Goal: Transaction & Acquisition: Obtain resource

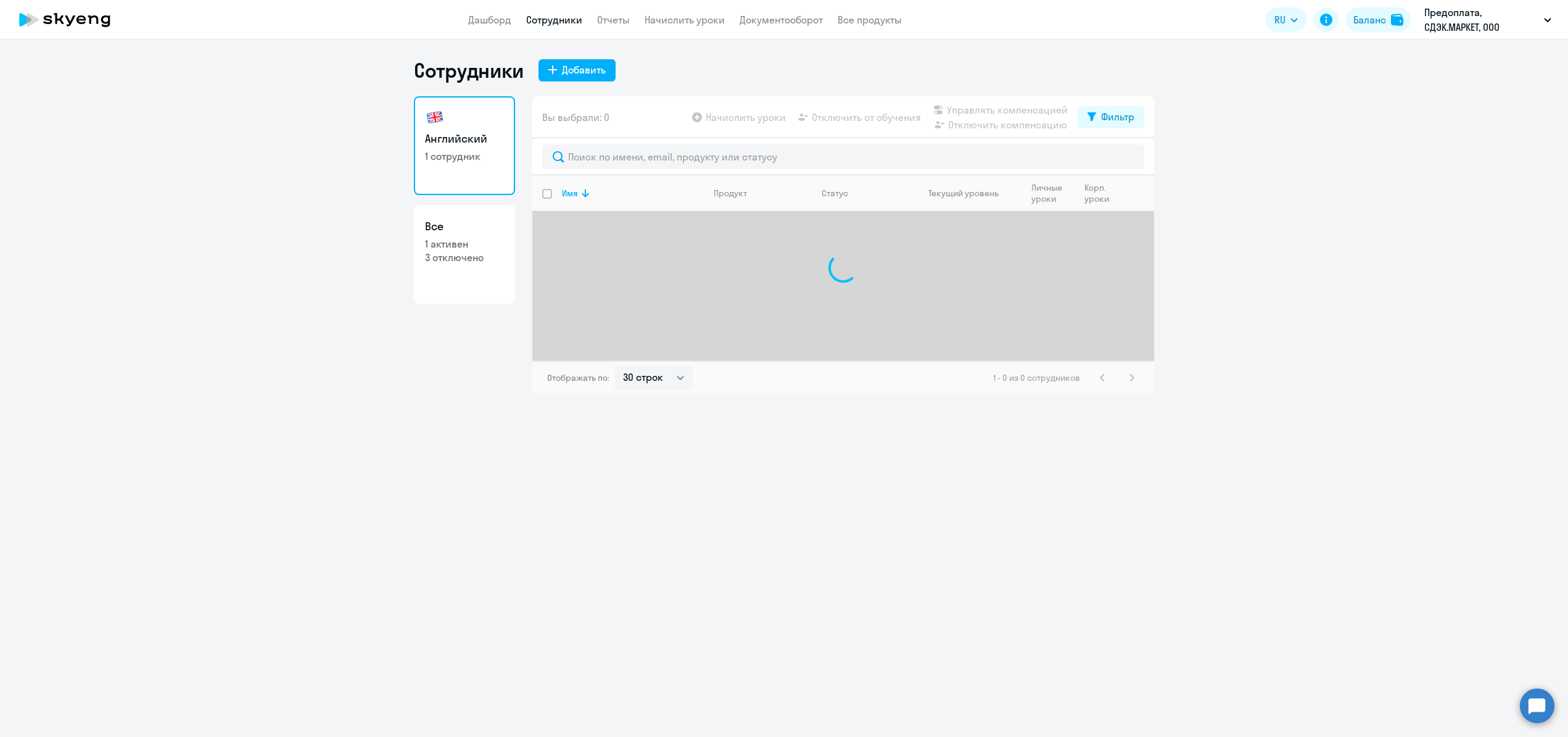
select select "30"
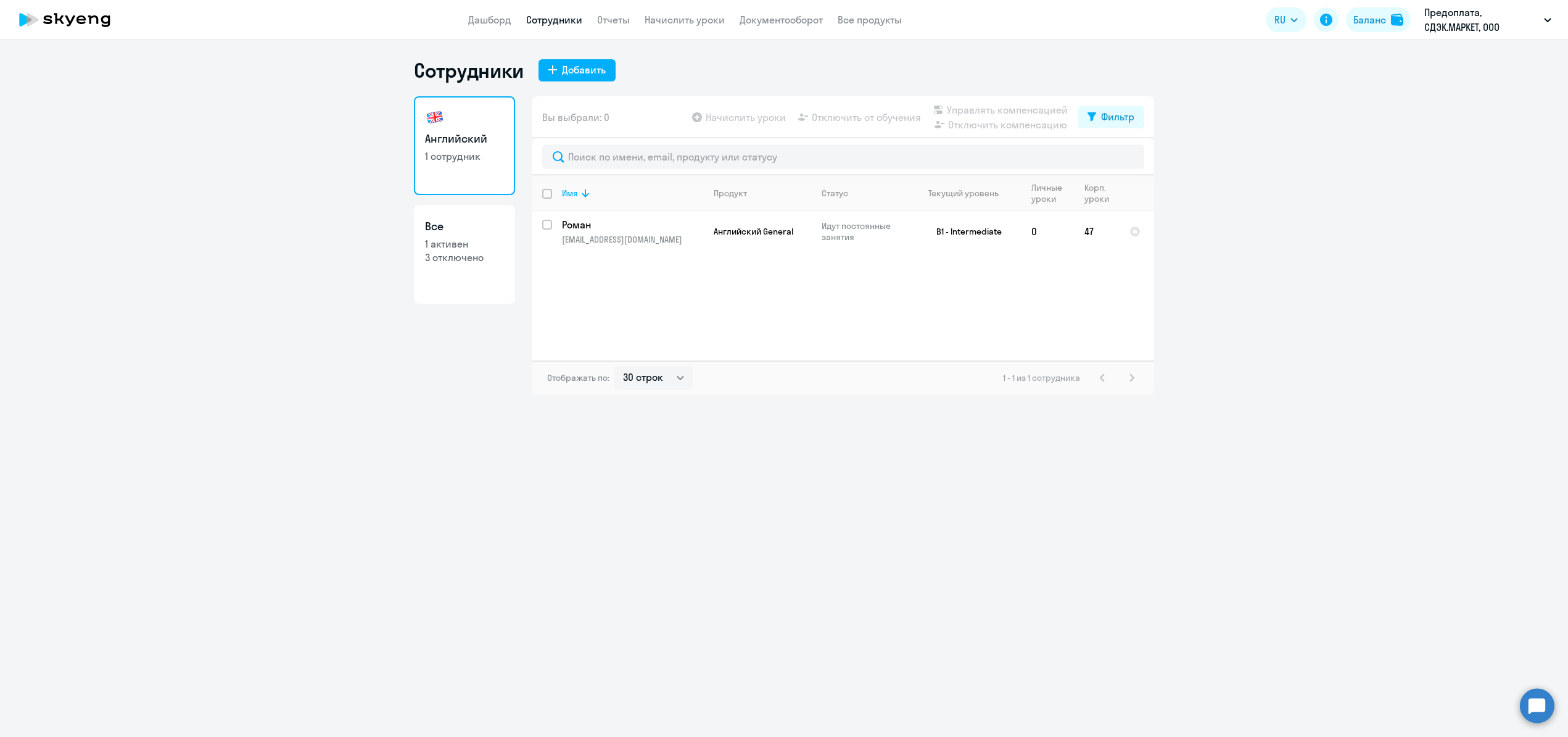
click at [462, 227] on h3 "Все" at bounding box center [464, 226] width 79 height 16
select select "30"
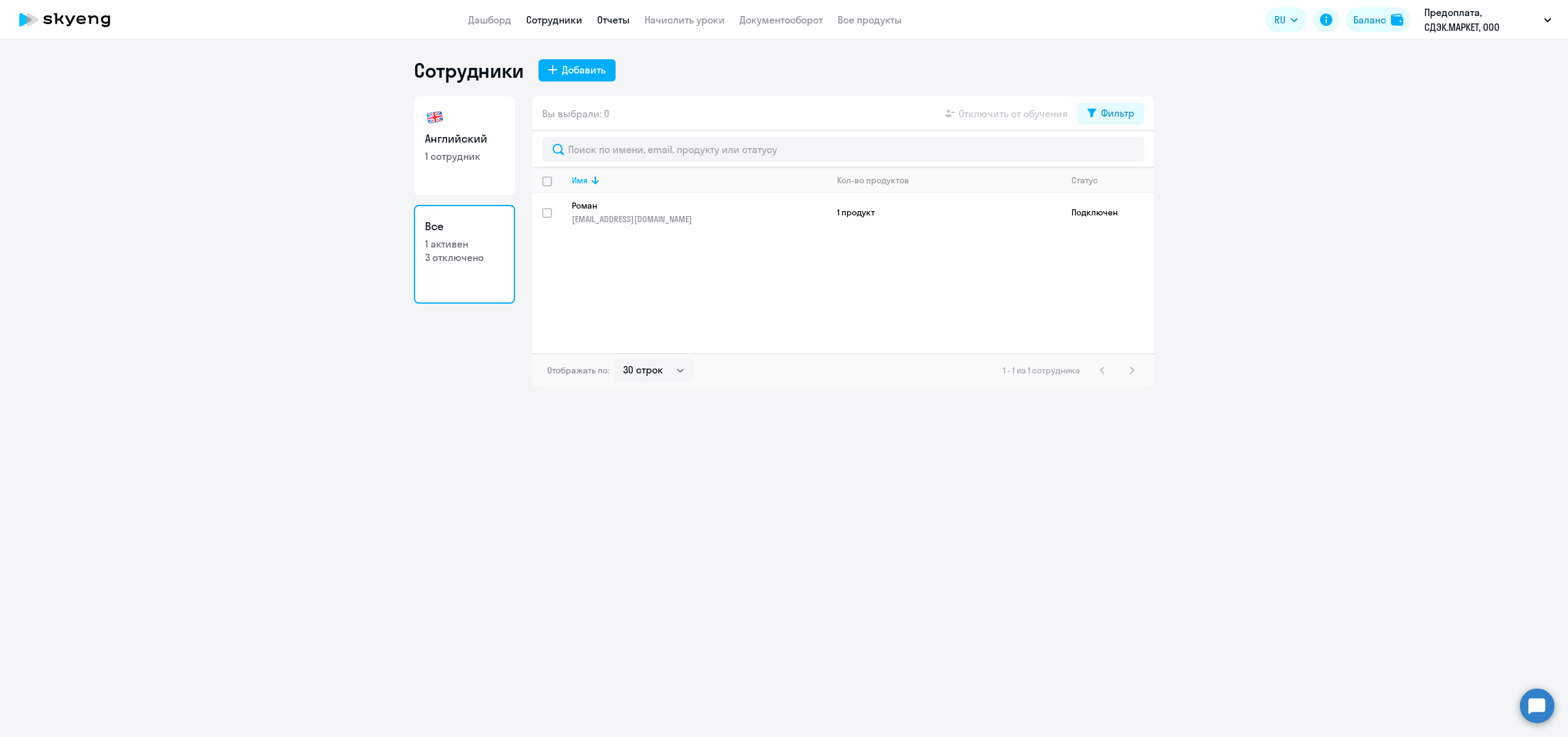
click at [621, 17] on link "Отчеты" at bounding box center [613, 19] width 33 height 12
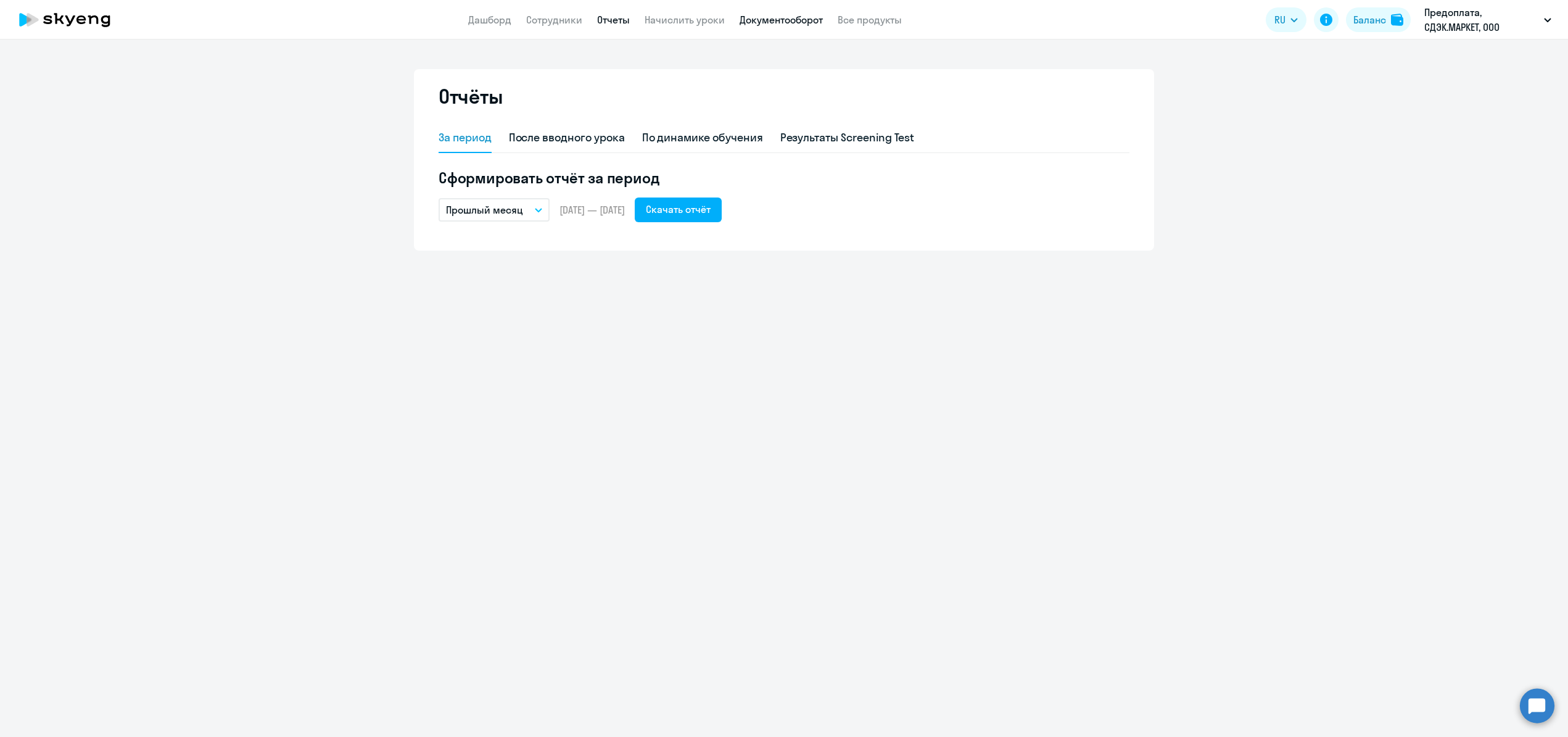
click at [776, 21] on link "Документооборот" at bounding box center [781, 19] width 83 height 12
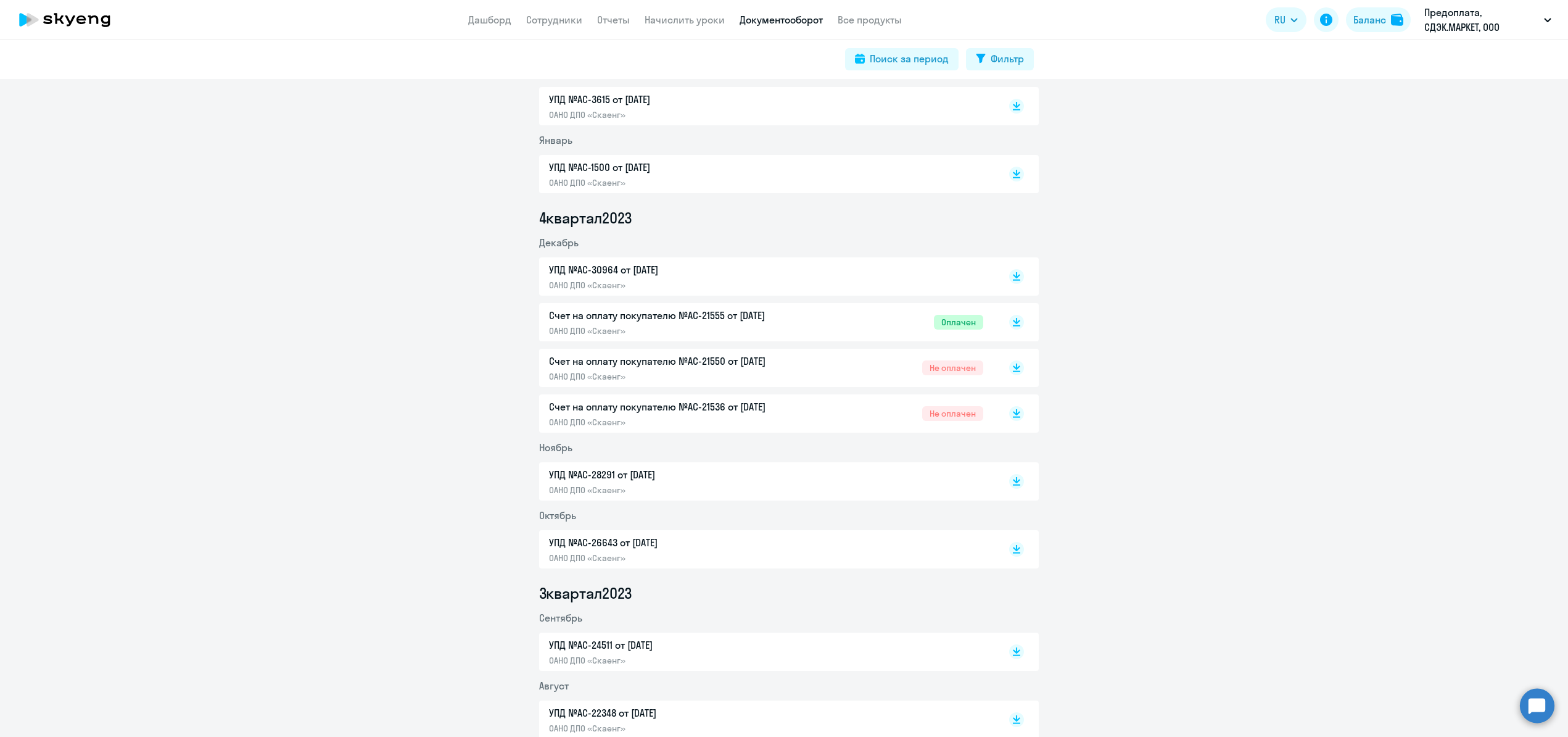
scroll to position [1565, 0]
click at [637, 316] on p "Счет на оплату покупателю №AC-21555 от [DATE]" at bounding box center [679, 317] width 259 height 15
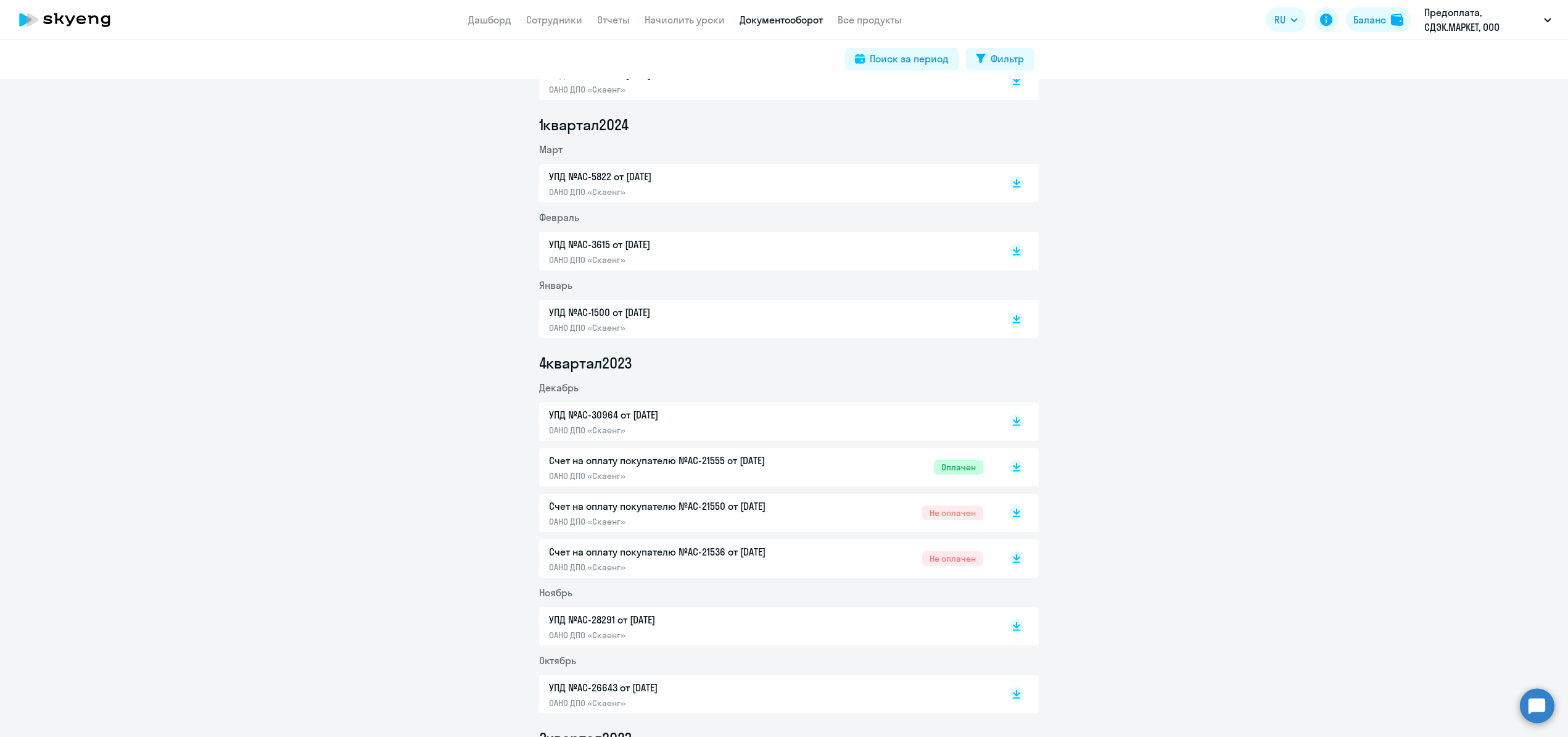
scroll to position [1406, 0]
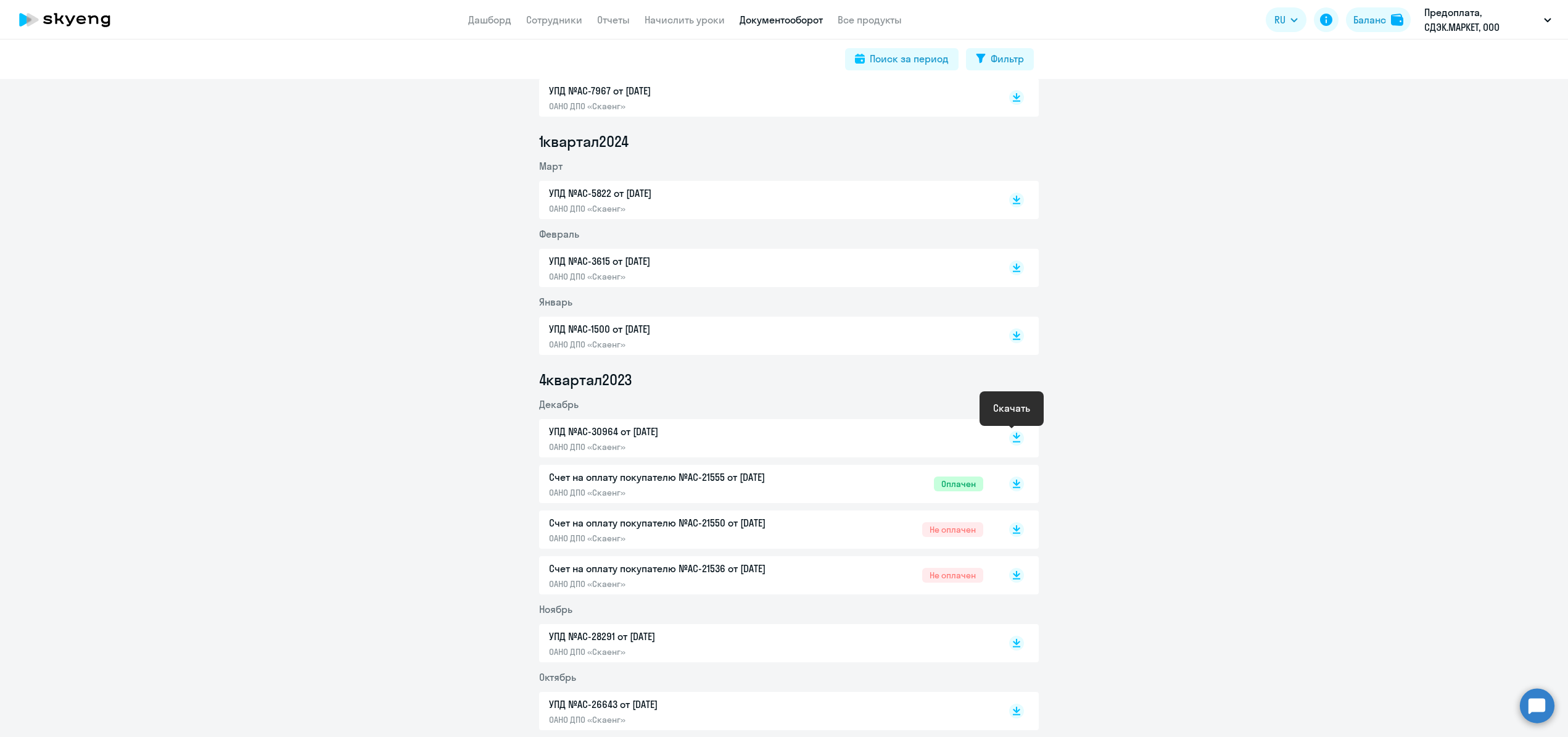
click at [1010, 439] on rect at bounding box center [1016, 438] width 15 height 15
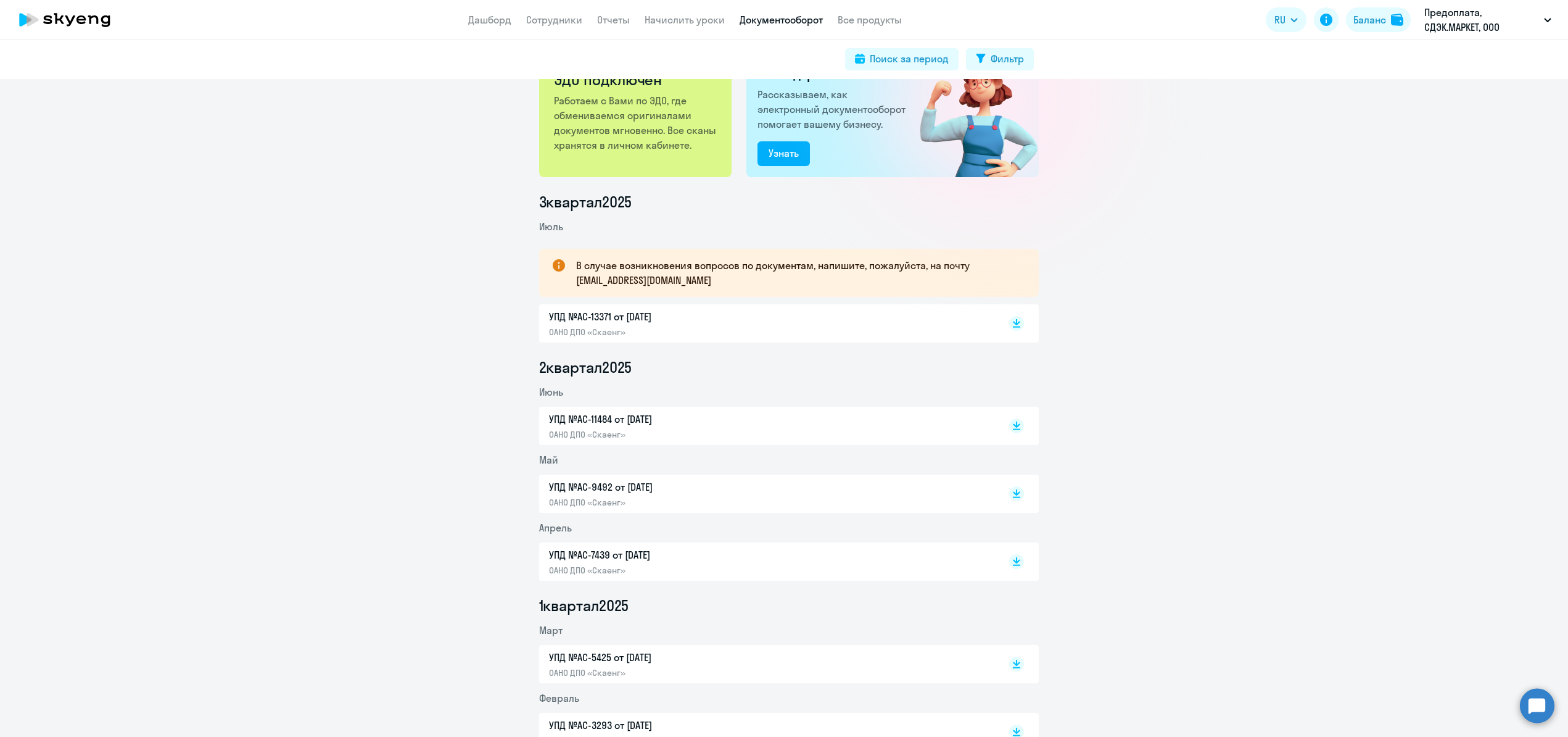
scroll to position [0, 0]
